Goal: Information Seeking & Learning: Understand process/instructions

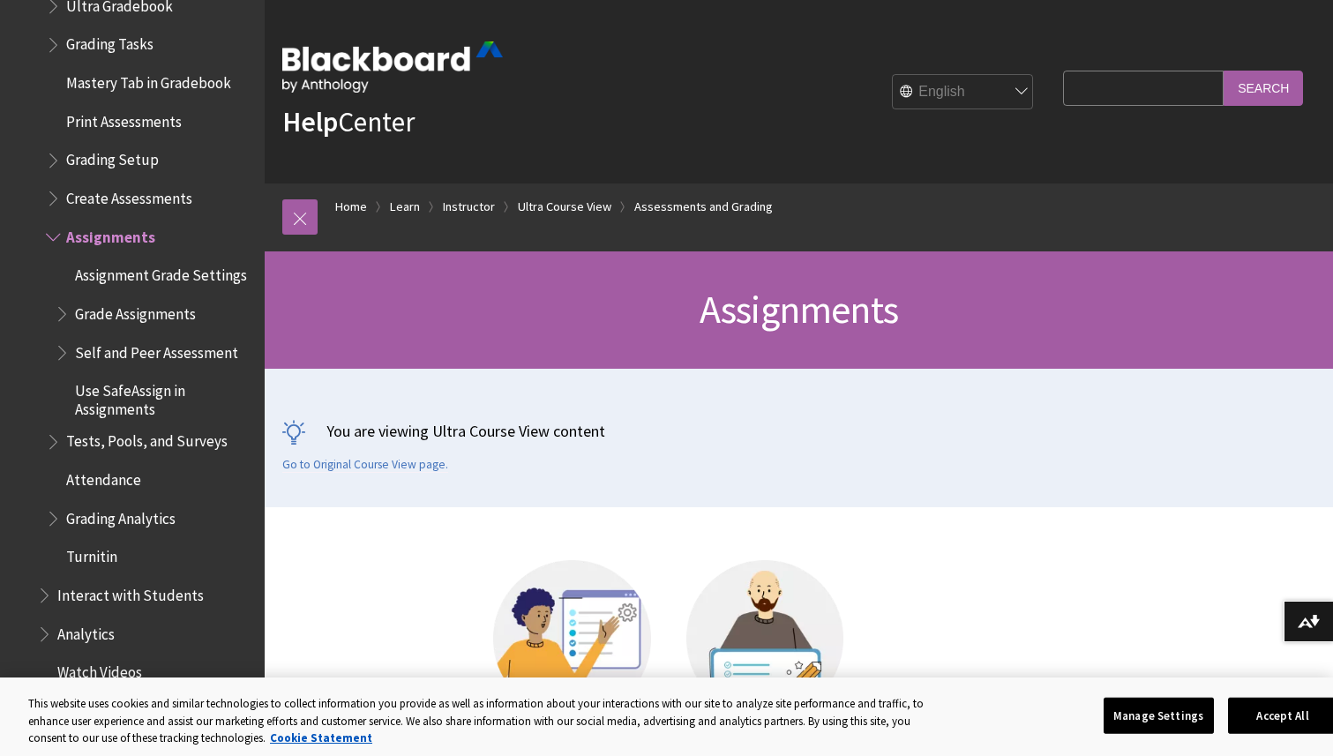
scroll to position [2639, 0]
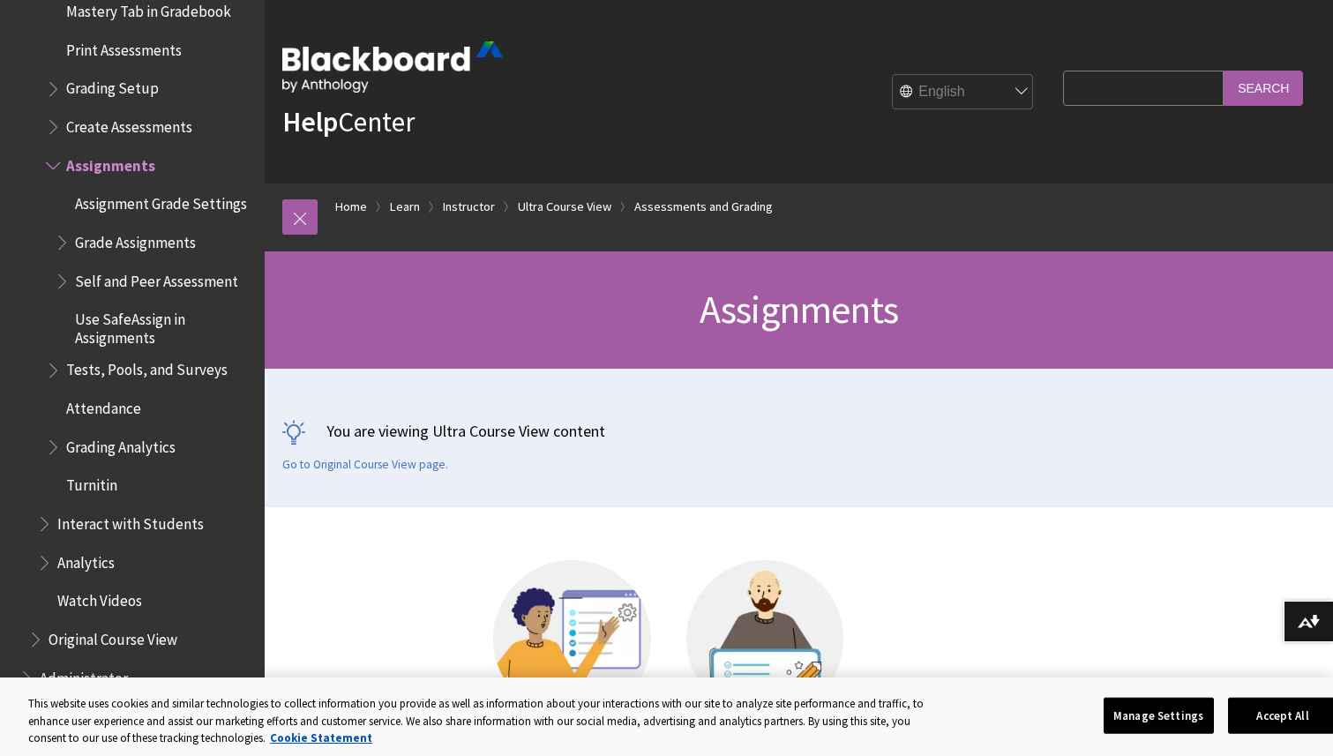
click at [147, 367] on span "Tests, Pools, and Surveys" at bounding box center [150, 371] width 208 height 30
click at [52, 363] on span "Book outline for Blackboard Learn Help" at bounding box center [55, 367] width 19 height 22
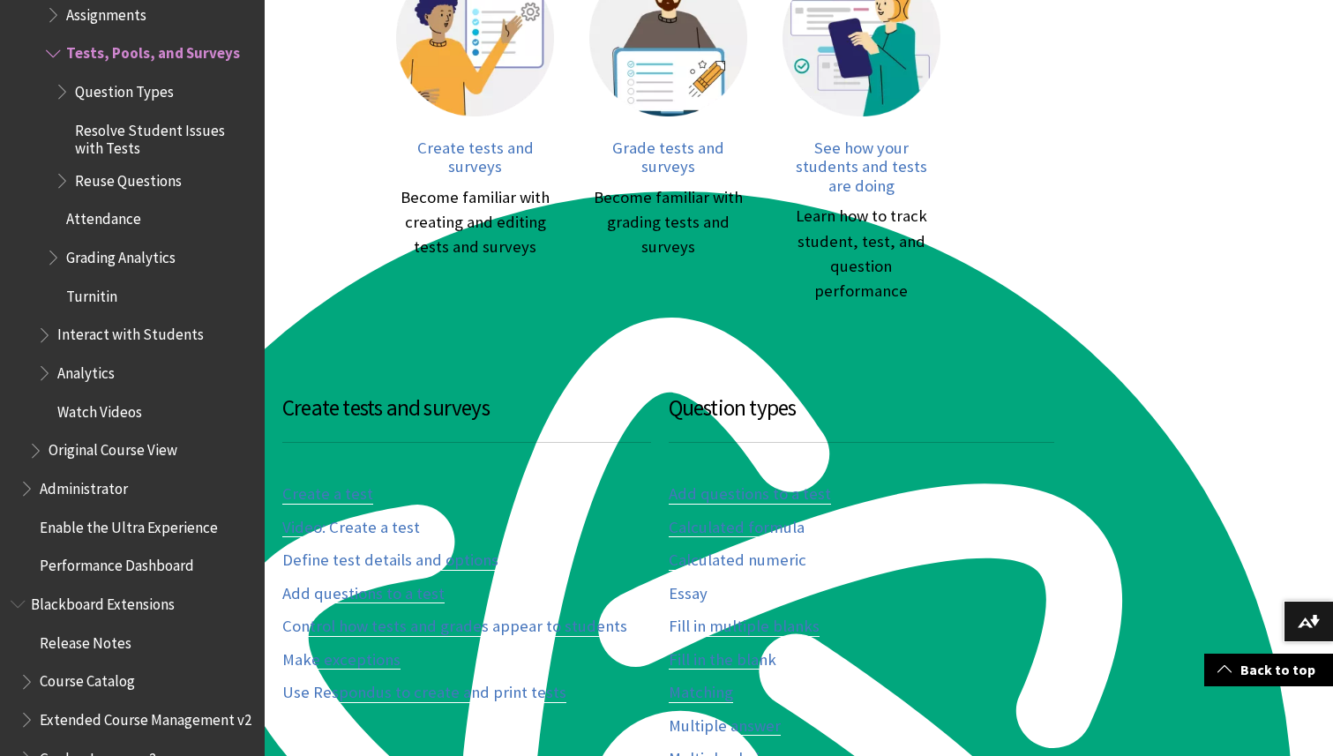
scroll to position [612, 0]
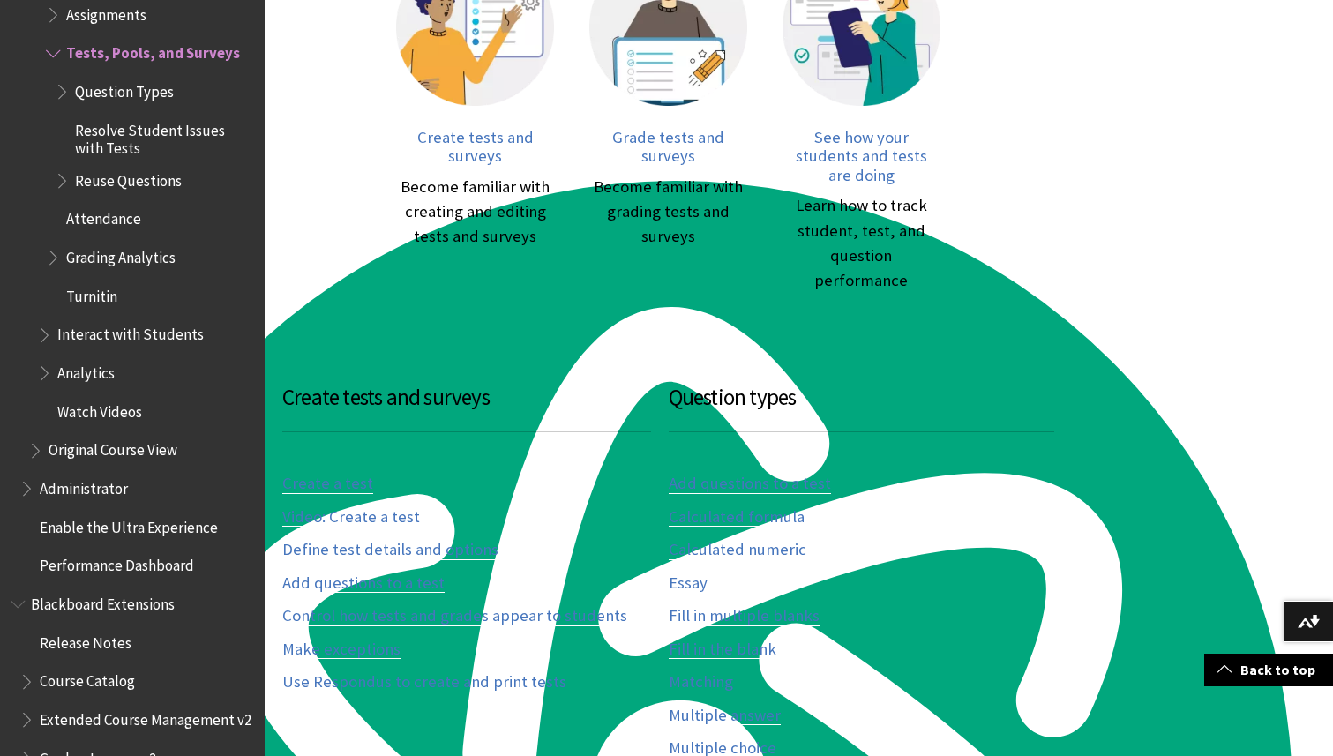
click at [514, 673] on div "Create tests and surveys Create a test Video: Create a test Define test details…" at bounding box center [475, 609] width 386 height 457
click at [375, 507] on link "Video: Create a test" at bounding box center [351, 517] width 138 height 20
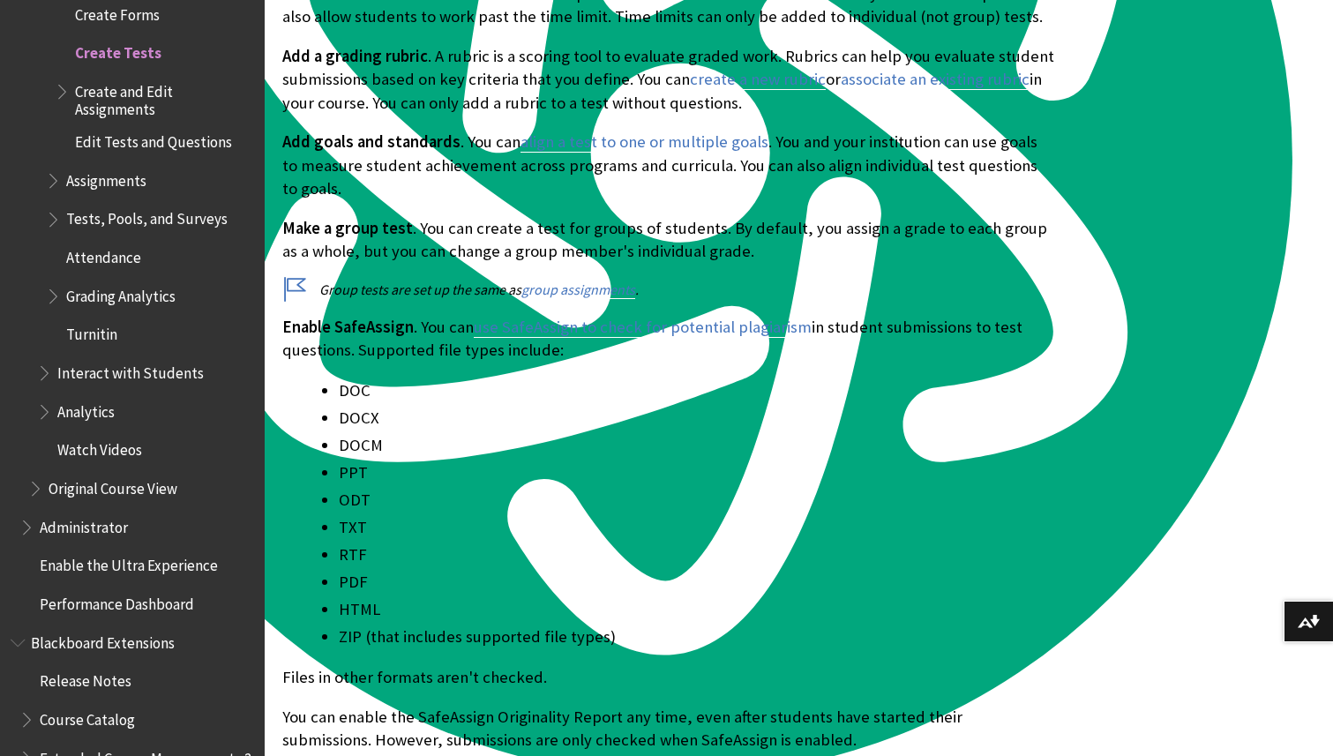
scroll to position [11846, 0]
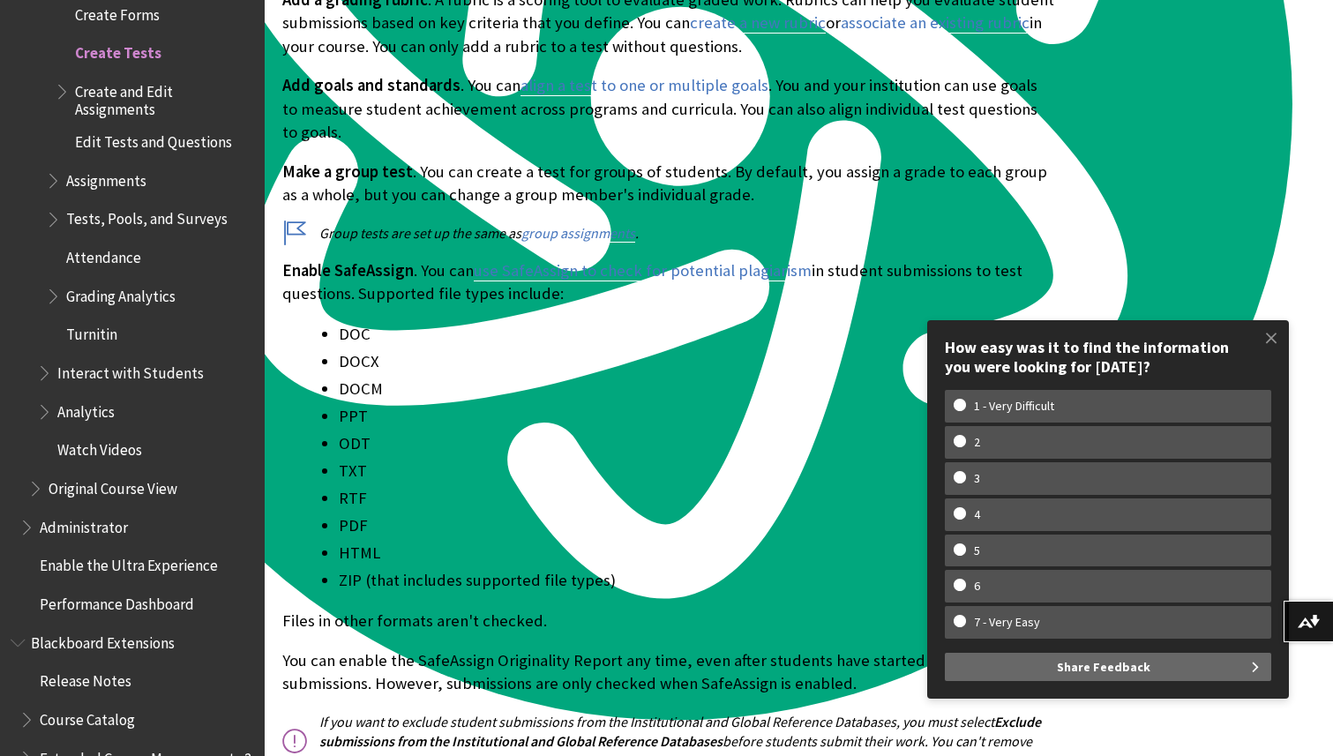
click at [558, 432] on ul "DOC DOCX DOCM PPT ODT TXT RTF PDF HTML ZIP (that includes supported file types)" at bounding box center [668, 457] width 772 height 271
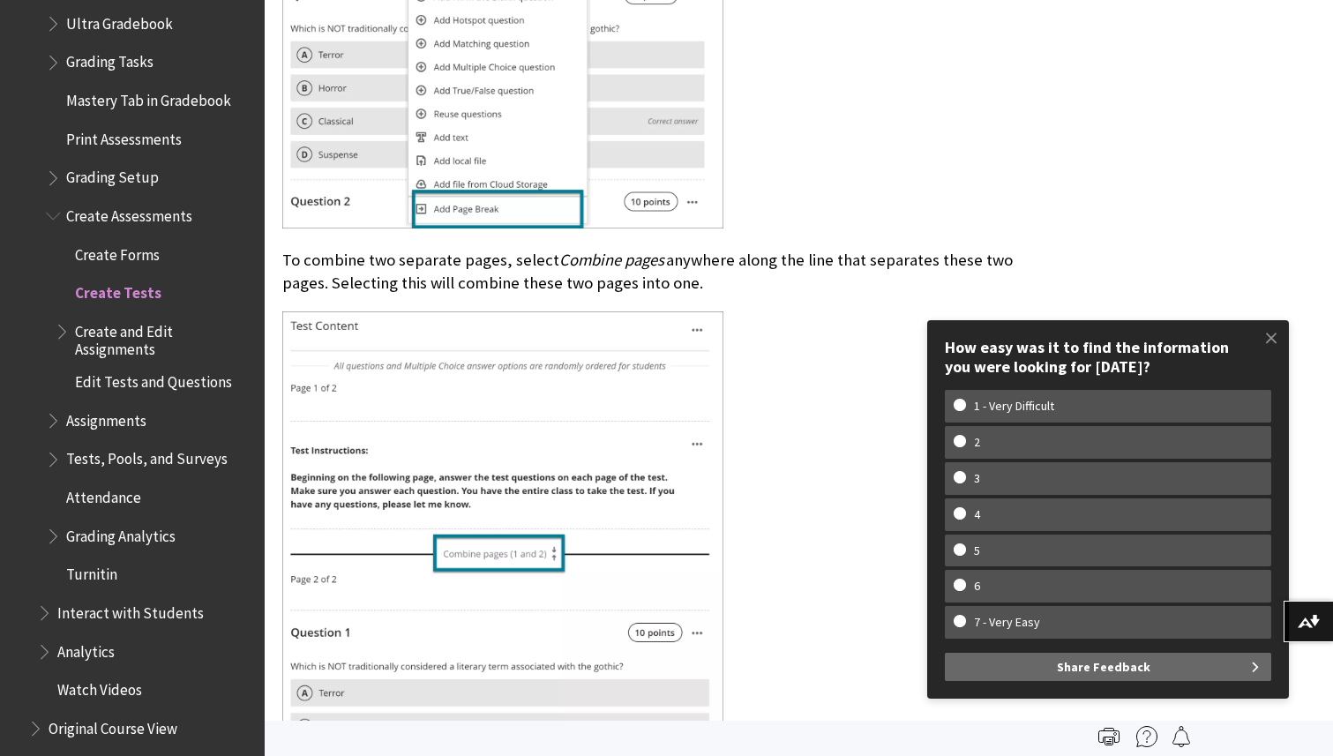
scroll to position [2547, 0]
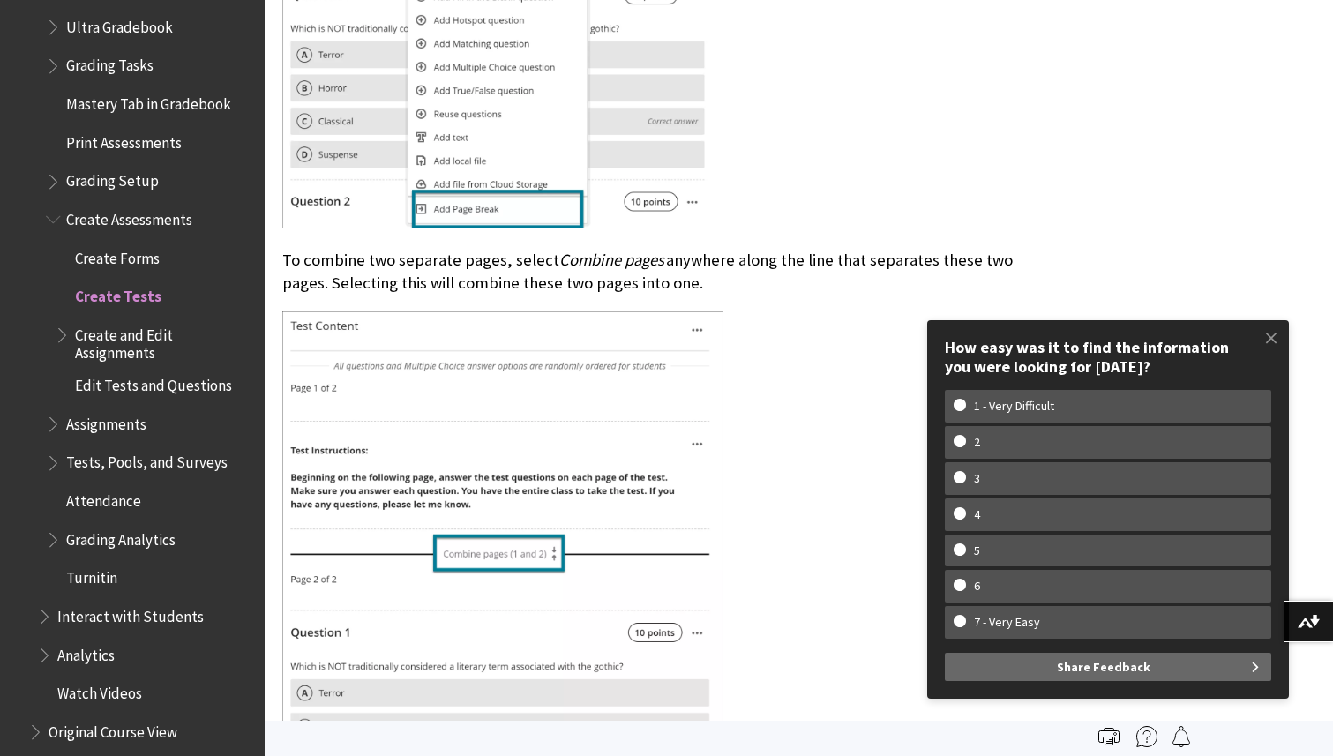
click at [119, 209] on span "Create Assessments" at bounding box center [129, 217] width 126 height 24
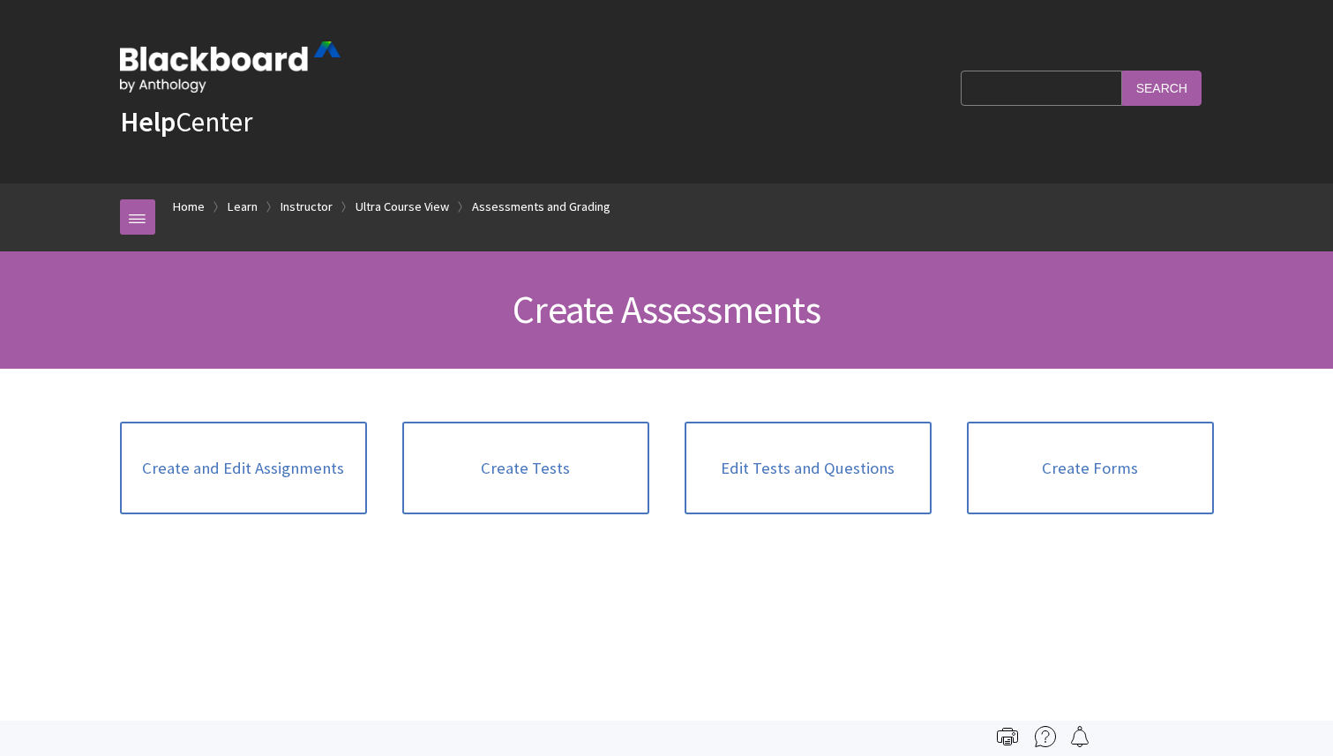
scroll to position [2713, 0]
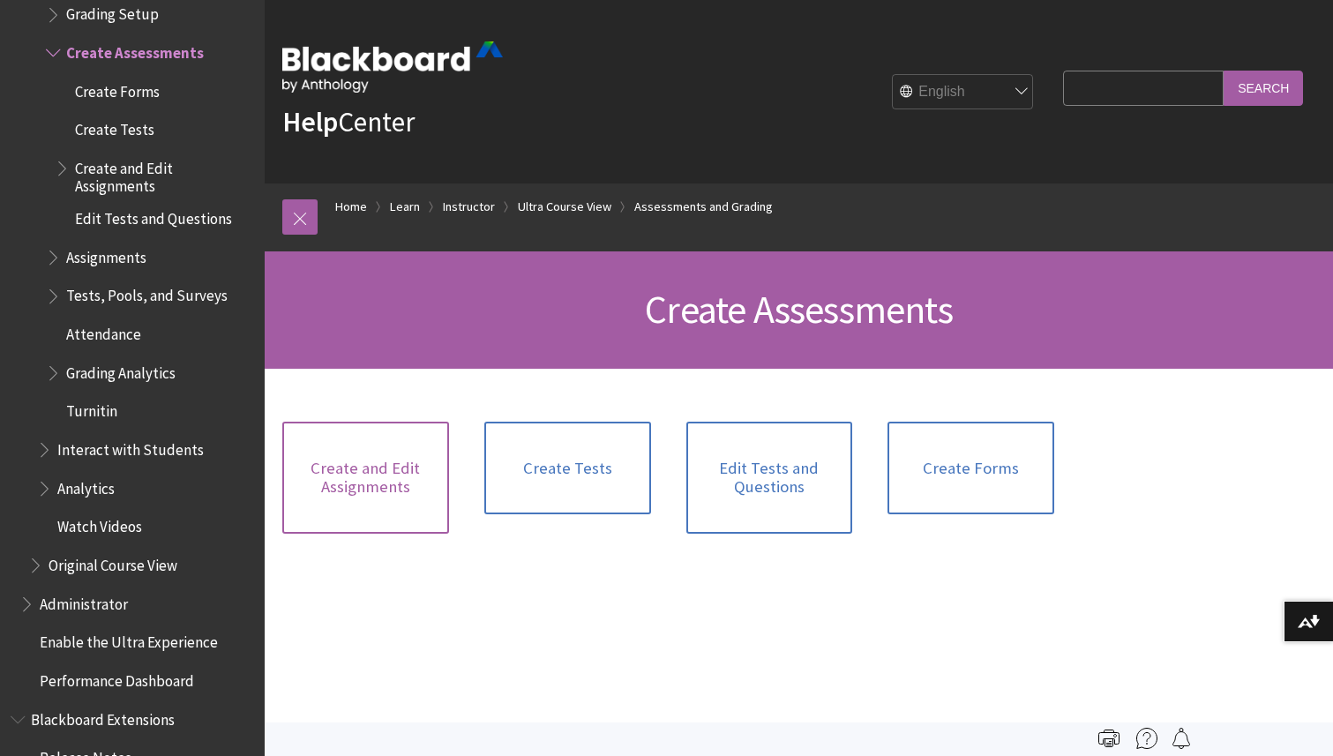
click at [367, 490] on link "Create and Edit Assignments" at bounding box center [365, 478] width 167 height 112
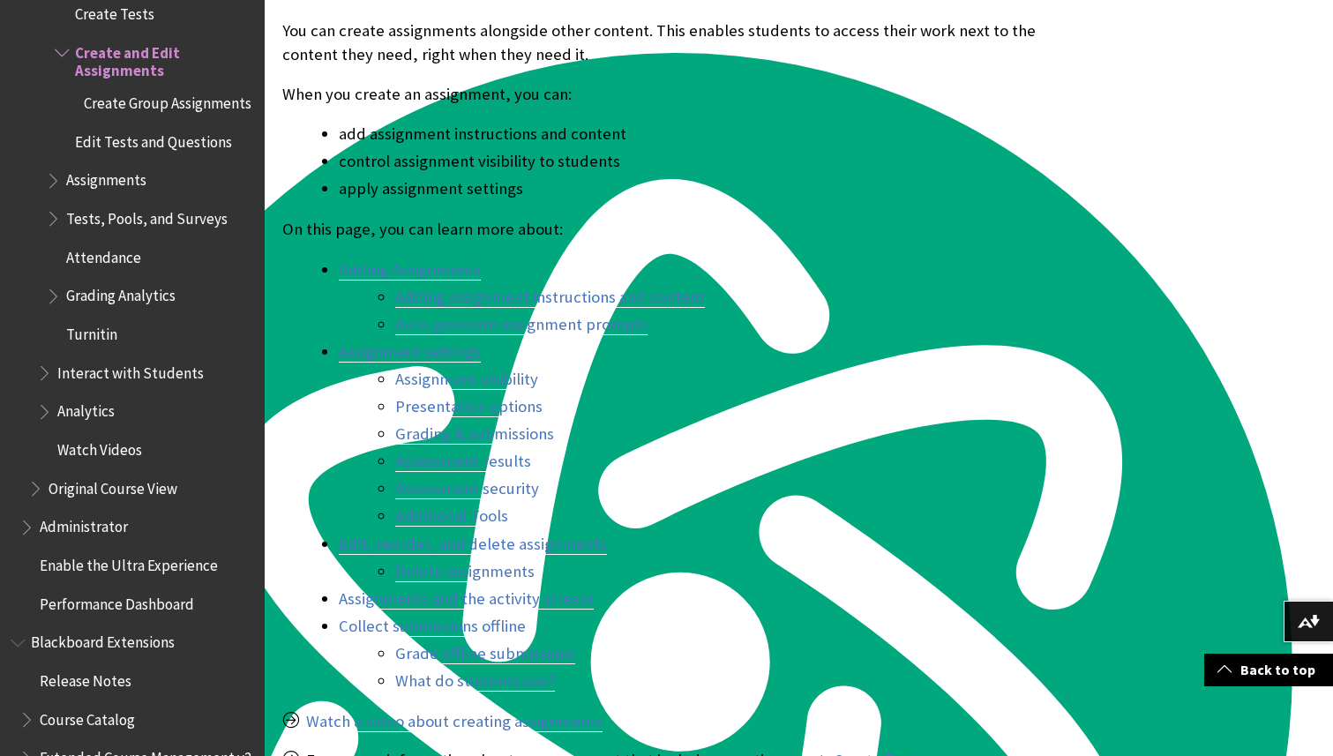
scroll to position [742, 0]
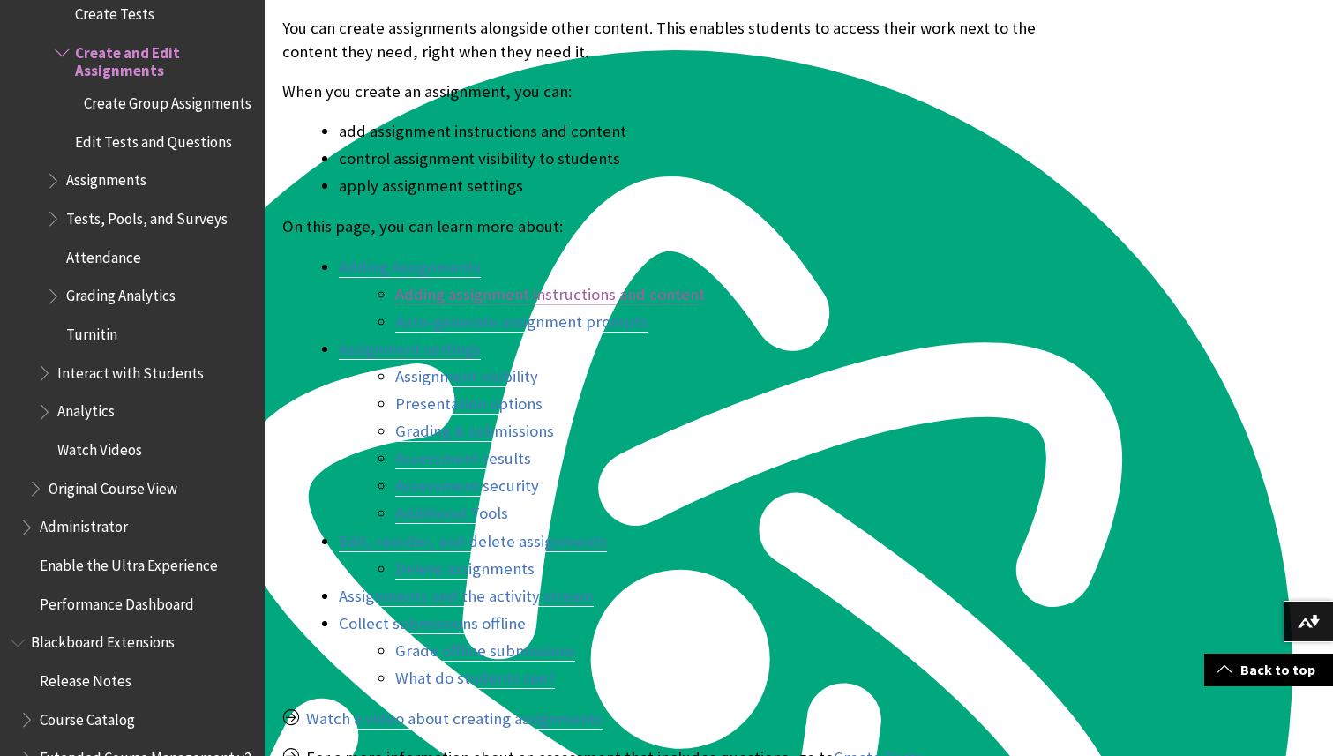
click at [509, 288] on link "Adding assignment instructions and content" at bounding box center [550, 294] width 310 height 21
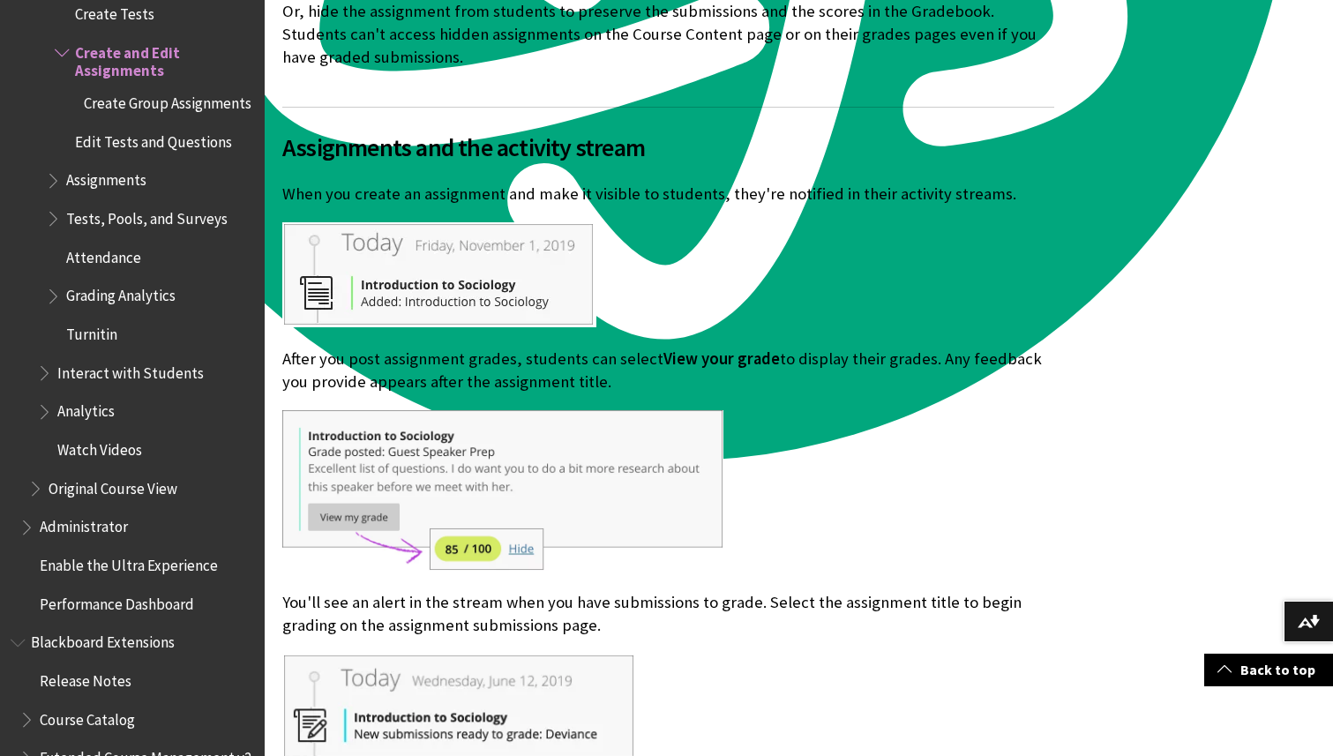
scroll to position [12149, 0]
